Goal: Information Seeking & Learning: Learn about a topic

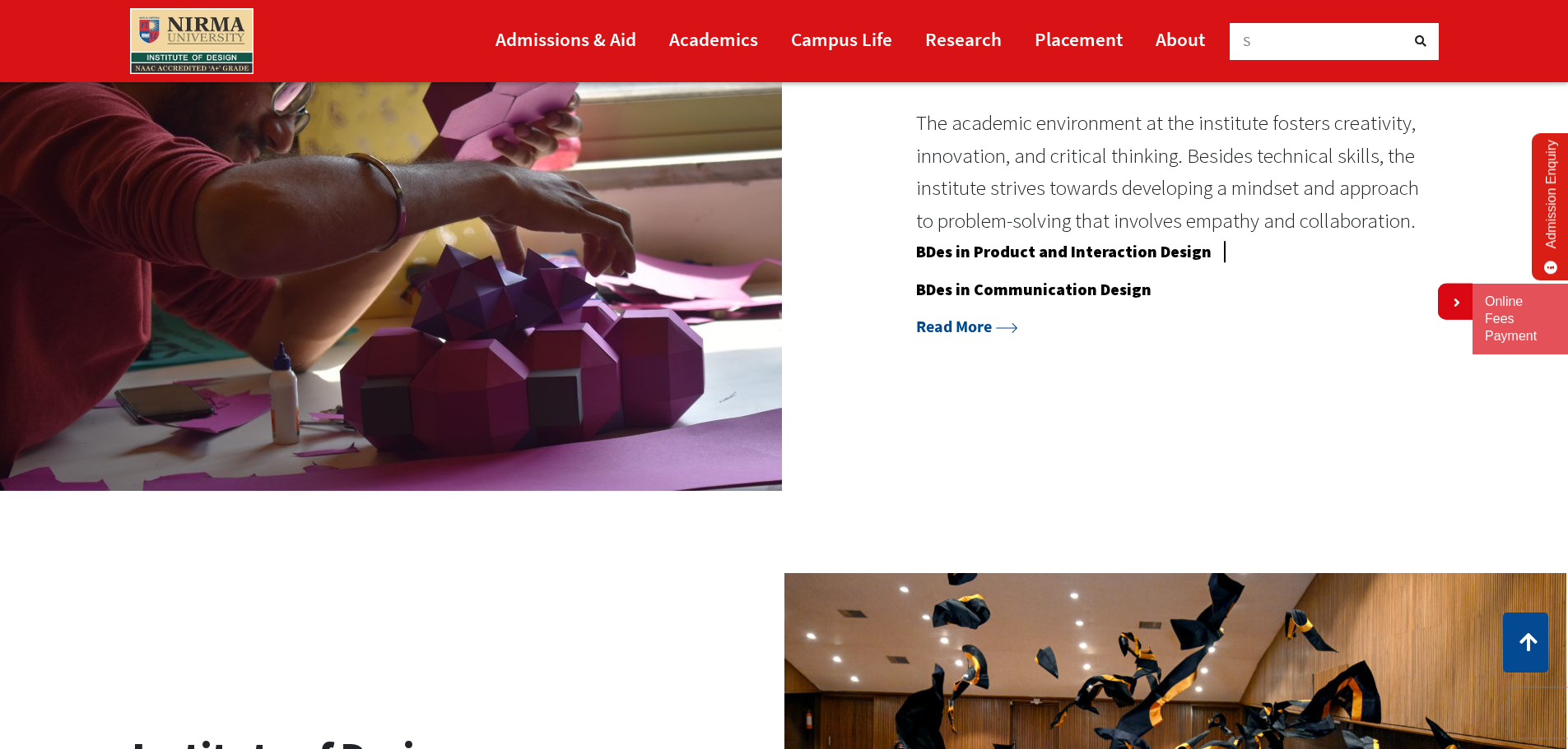
scroll to position [1728, 0]
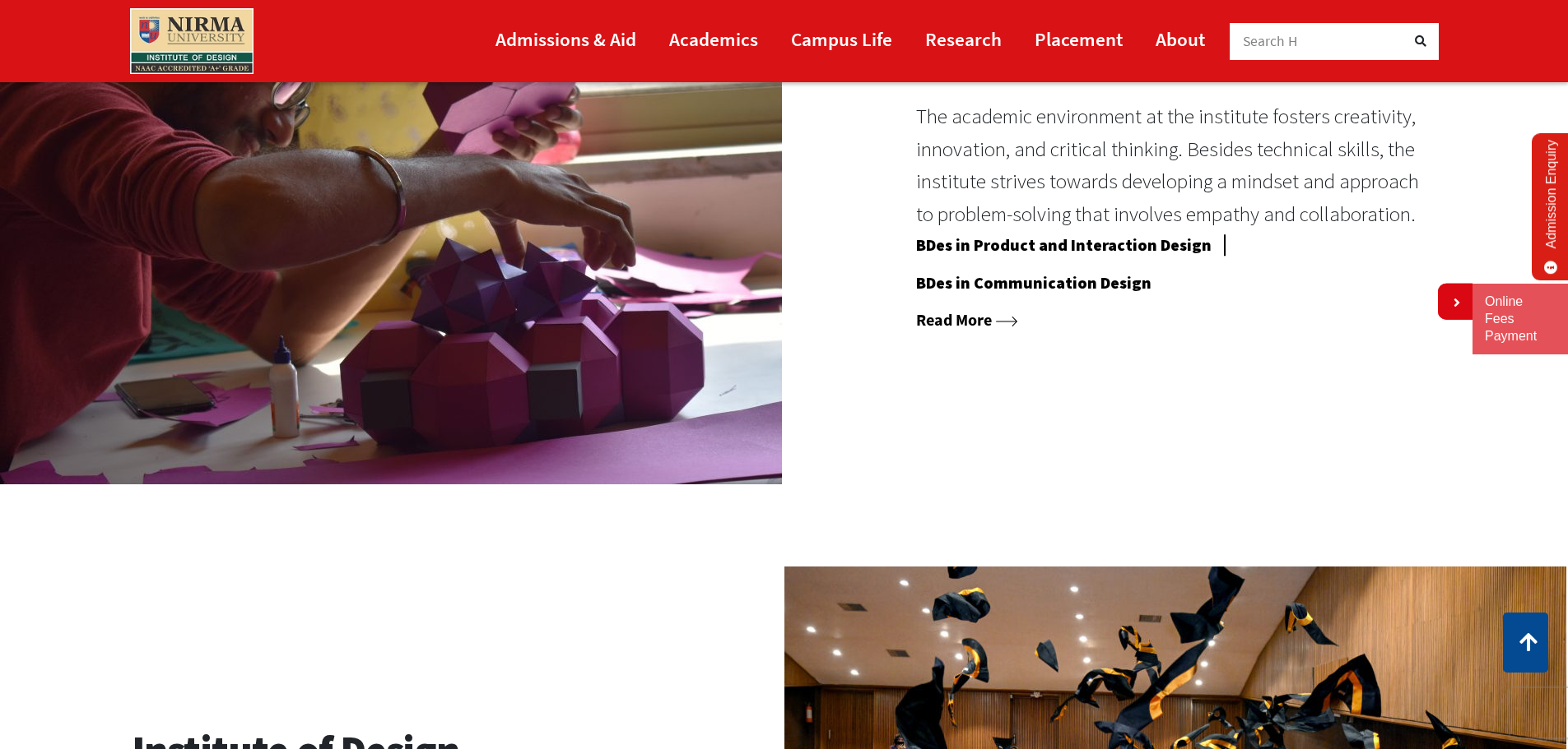
click at [959, 321] on link "Read More" at bounding box center [967, 319] width 102 height 20
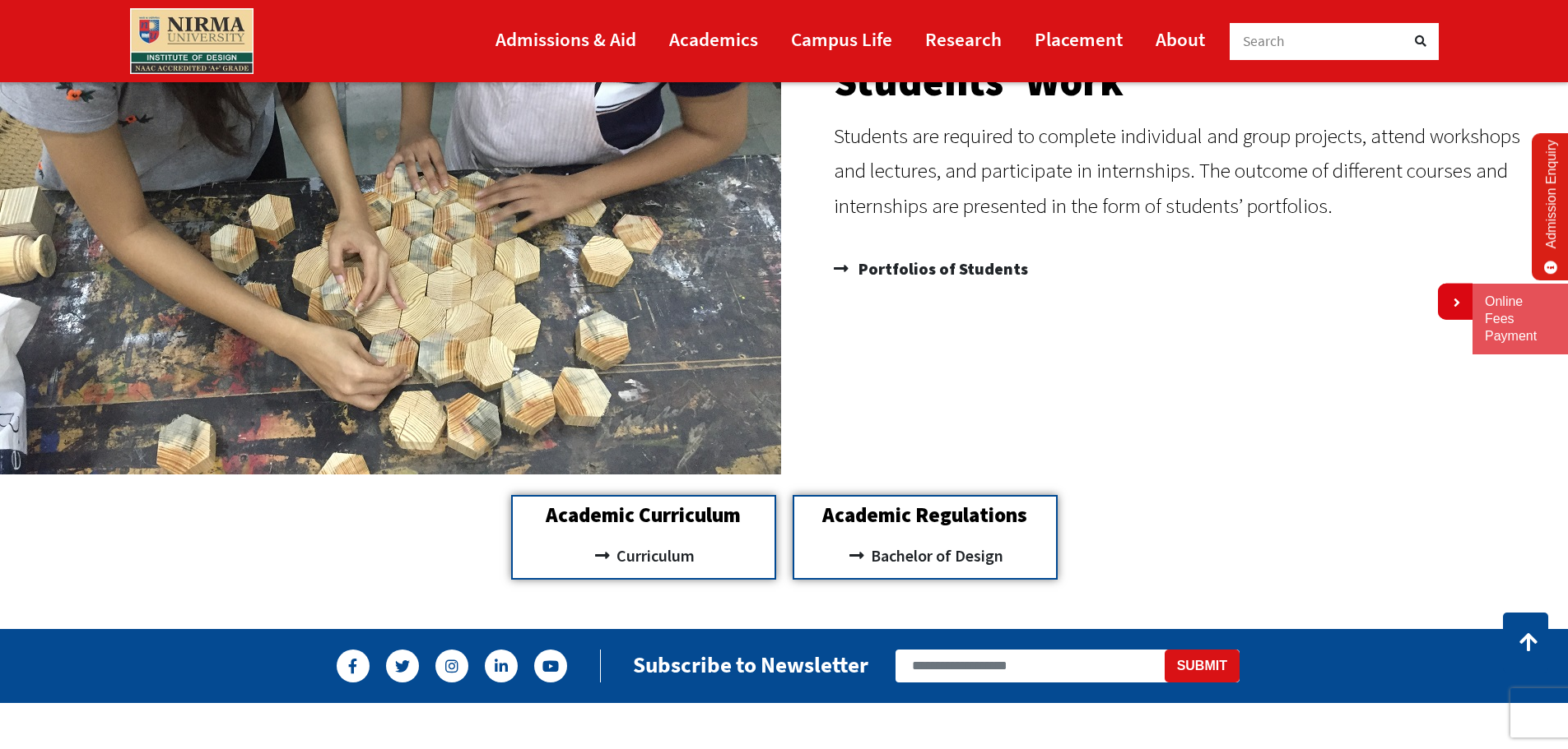
scroll to position [1810, 0]
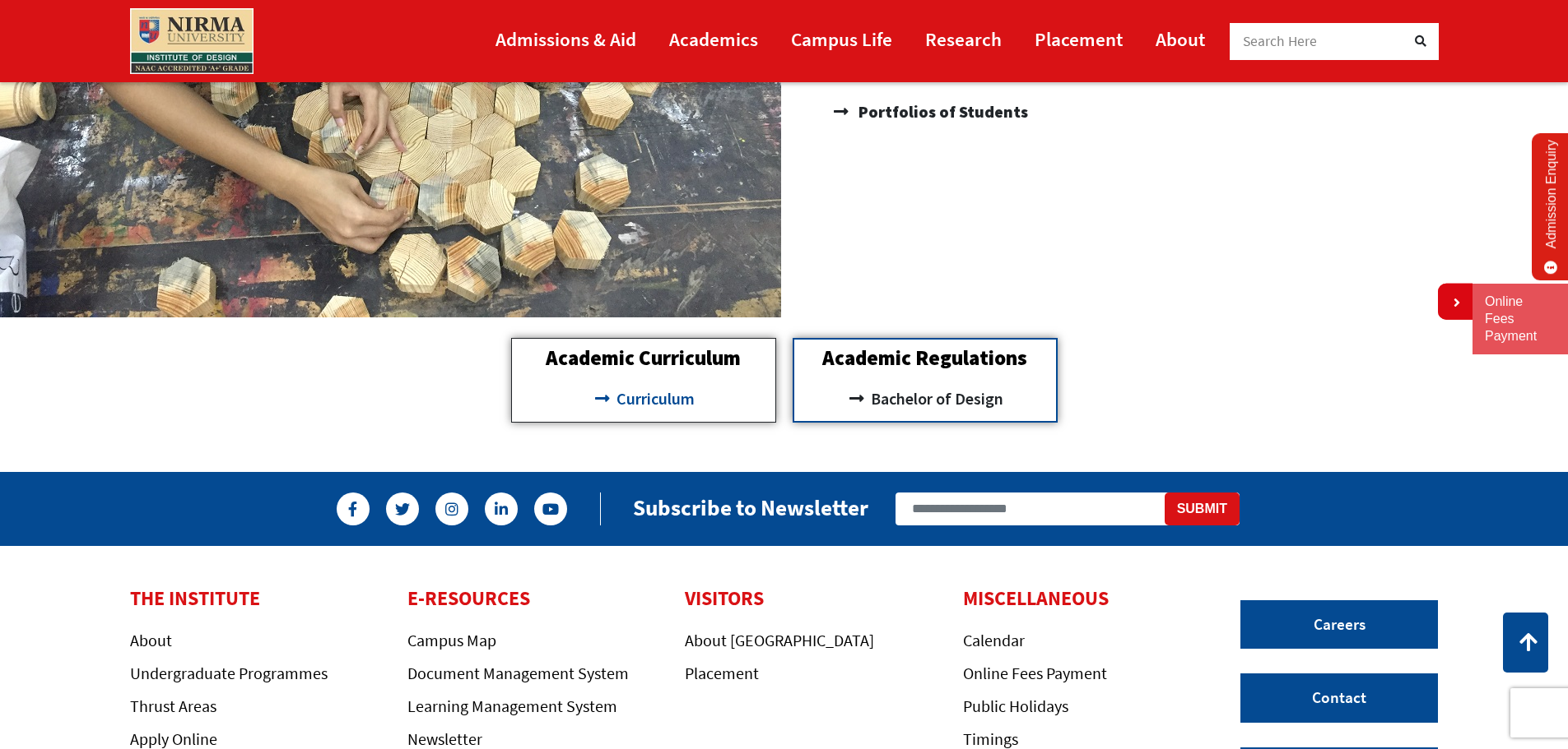
click at [676, 396] on span "Curriculum" at bounding box center [653, 399] width 82 height 28
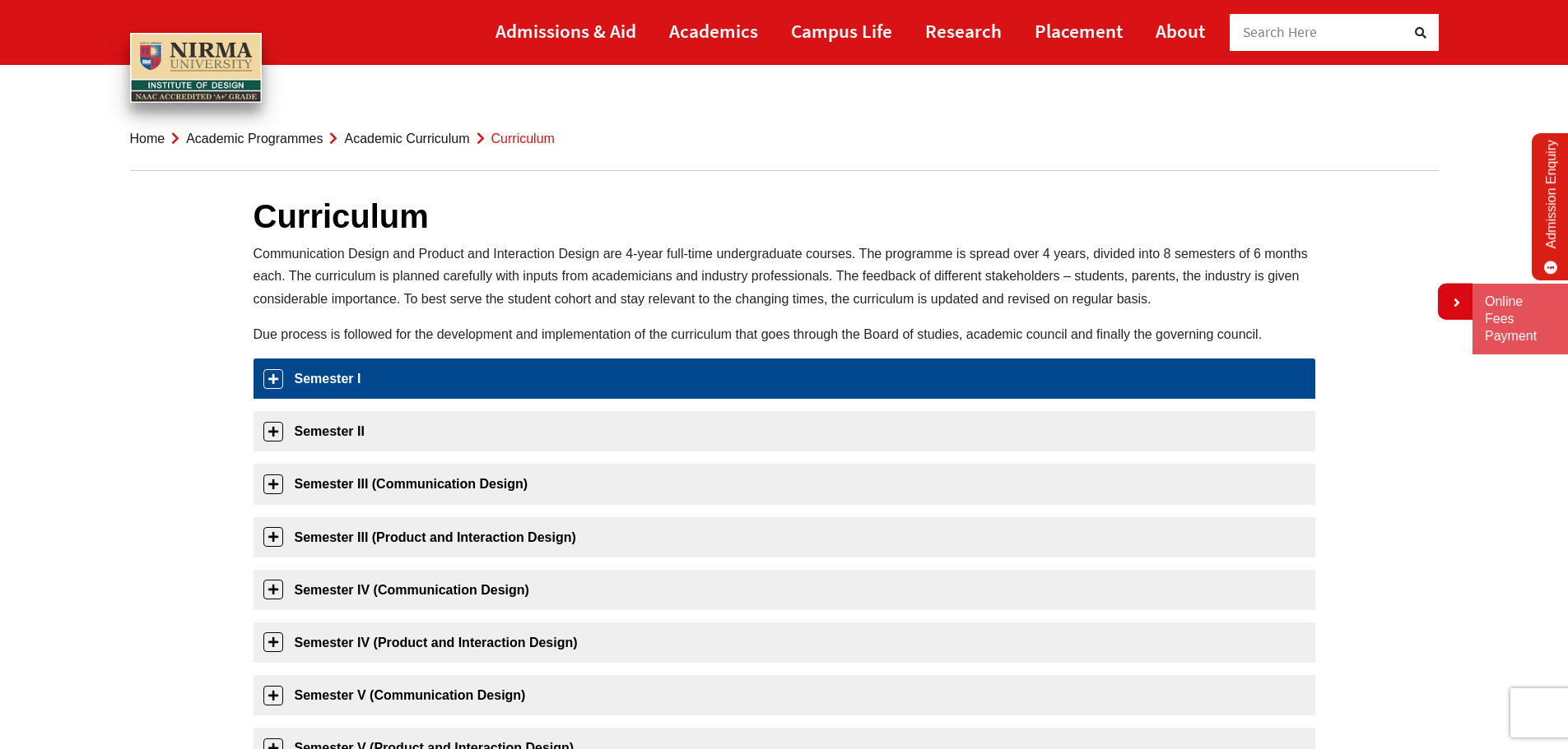
click at [318, 382] on link "Semester I" at bounding box center [784, 379] width 1061 height 40
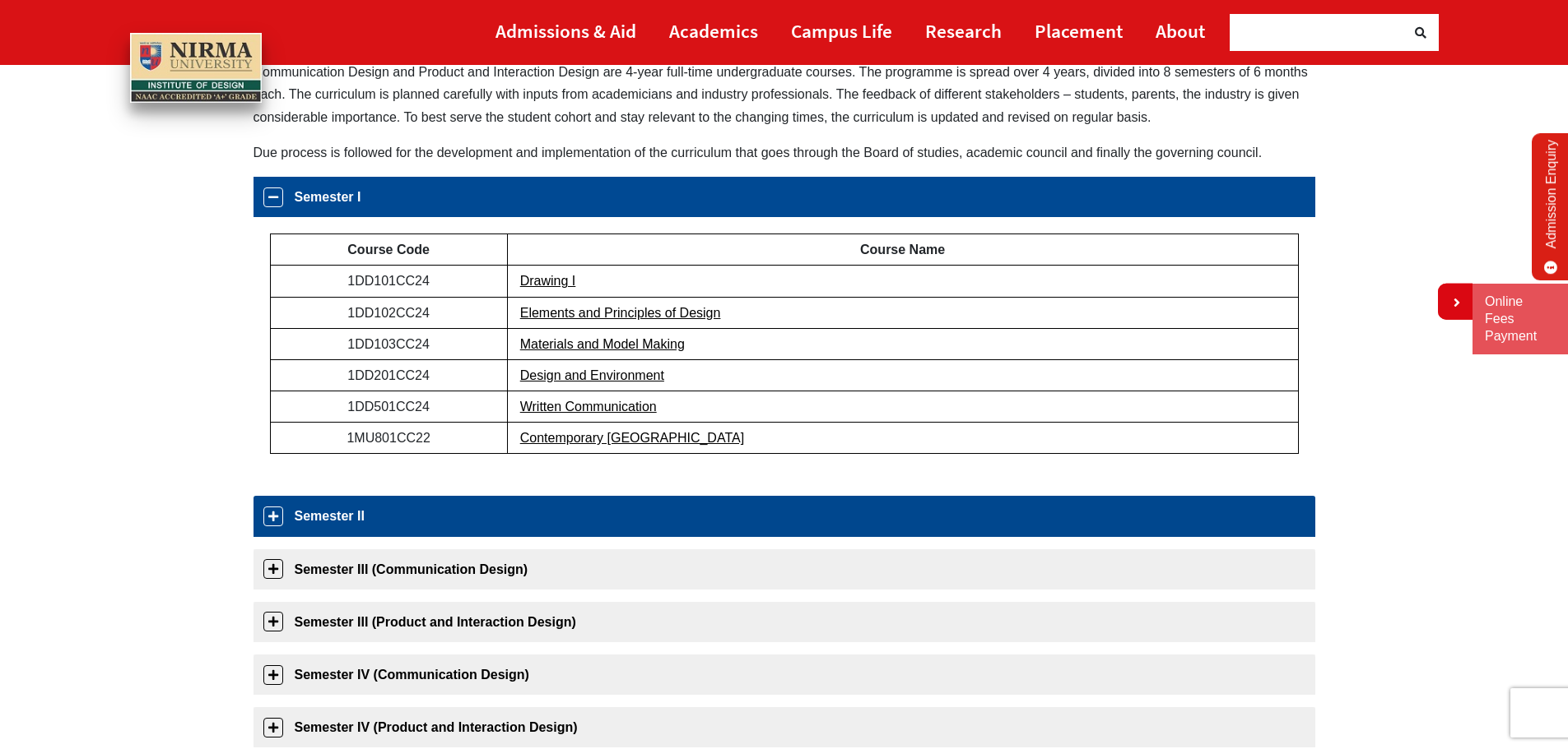
scroll to position [259, 0]
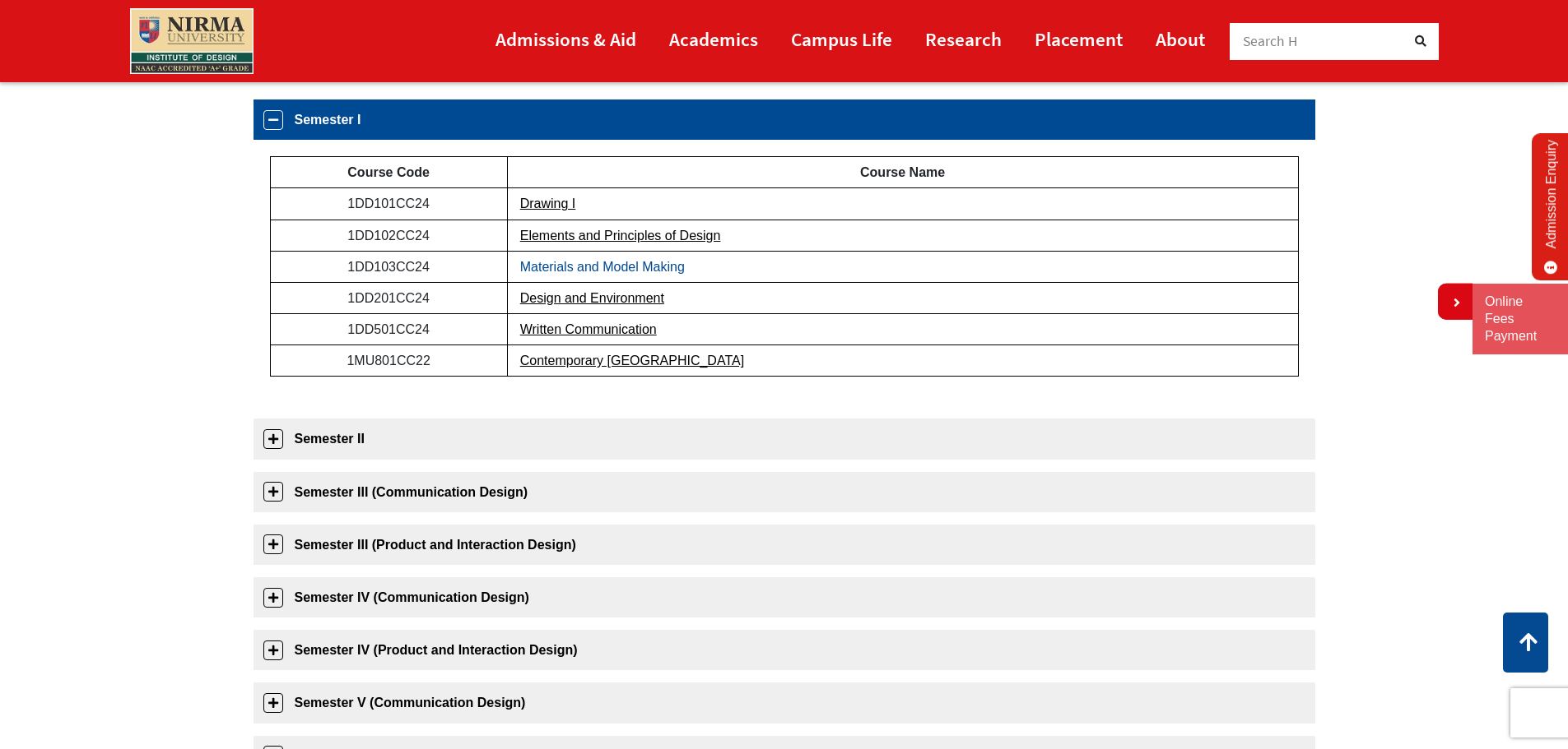
click at [563, 265] on link "Materials and Model Making" at bounding box center [602, 267] width 165 height 14
